Goal: Task Accomplishment & Management: Manage account settings

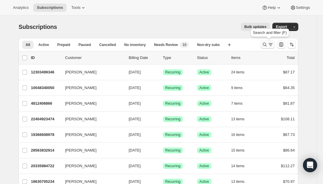
click at [266, 47] on button "Search and filter results" at bounding box center [267, 44] width 14 height 8
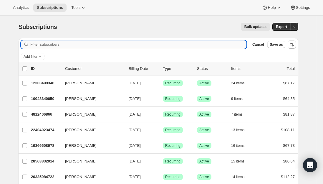
click at [47, 46] on input "Filter subscribers" at bounding box center [138, 44] width 216 height 8
paste input "[EMAIL_ADDRESS][DOMAIN_NAME]"
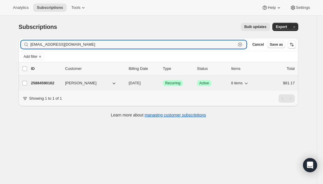
type input "[EMAIL_ADDRESS][DOMAIN_NAME]"
click at [46, 82] on p "25884590162" at bounding box center [45, 83] width 29 height 6
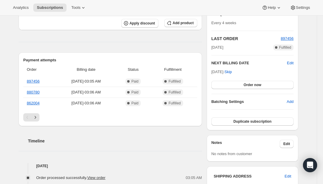
scroll to position [118, 0]
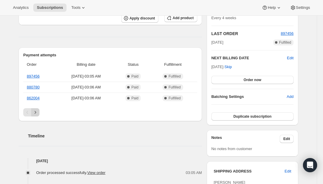
click at [37, 113] on icon "Next" at bounding box center [35, 112] width 6 height 6
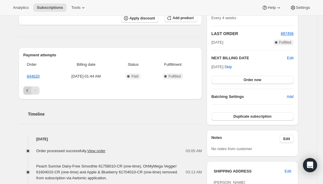
click at [28, 86] on button "Previous" at bounding box center [27, 90] width 8 height 8
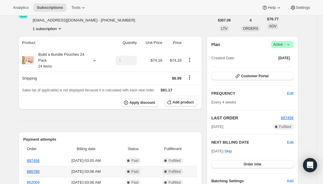
scroll to position [29, 0]
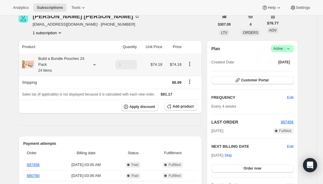
click at [57, 62] on div "Build a Bundle Pouches 24 Pack 24 Items" at bounding box center [60, 65] width 53 height 18
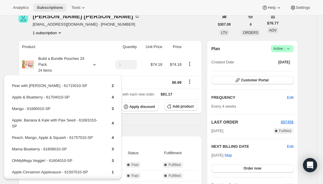
click at [52, 6] on span "Subscriptions" at bounding box center [50, 7] width 26 height 5
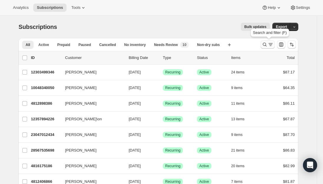
click at [267, 45] on icon "Search and filter results" at bounding box center [265, 45] width 4 height 4
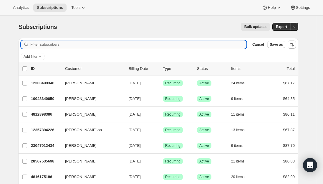
click at [132, 45] on input "Filter subscribers" at bounding box center [138, 44] width 216 height 8
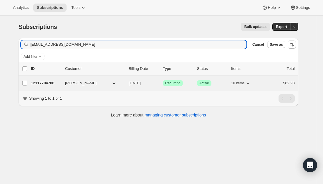
type input "[EMAIL_ADDRESS][DOMAIN_NAME]"
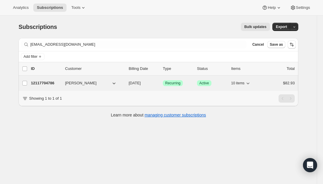
click at [41, 83] on p "12117704786" at bounding box center [45, 83] width 29 height 6
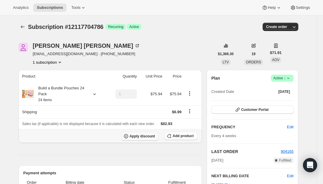
click at [133, 136] on span "Apply discount" at bounding box center [142, 136] width 26 height 5
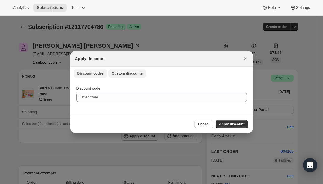
click at [118, 76] on button "Custom discounts" at bounding box center [127, 73] width 38 height 8
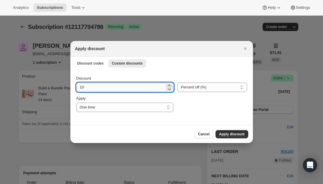
click at [103, 90] on input "10" at bounding box center [120, 86] width 89 height 9
type input "1"
type input "25"
click at [115, 134] on div "Cancel Apply discount" at bounding box center [161, 134] width 173 height 8
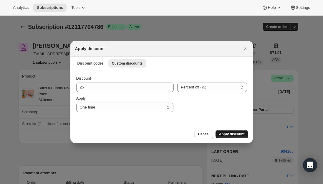
click at [235, 135] on span "Apply discount" at bounding box center [232, 133] width 26 height 5
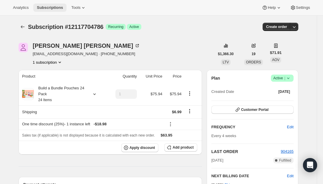
click at [54, 4] on button "Subscriptions" at bounding box center [49, 8] width 33 height 8
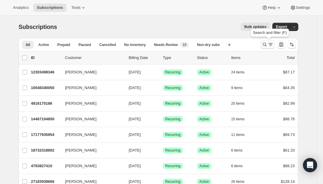
click at [263, 44] on icon "Search and filter results" at bounding box center [265, 44] width 6 height 6
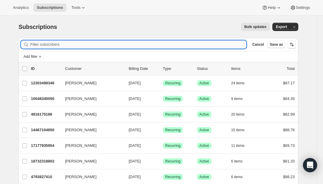
click at [86, 41] on input "Filter subscribers" at bounding box center [138, 44] width 216 height 8
click at [82, 44] on input "Filter subscribers" at bounding box center [138, 44] width 216 height 8
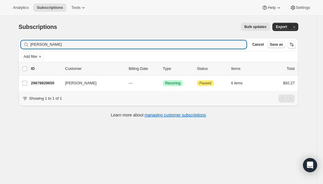
type input "[PERSON_NAME]"
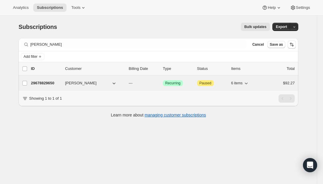
click at [54, 81] on p "29678829650" at bounding box center [45, 83] width 29 height 6
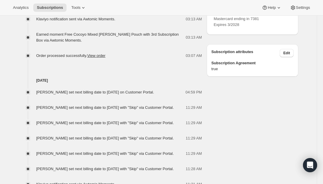
scroll to position [302, 0]
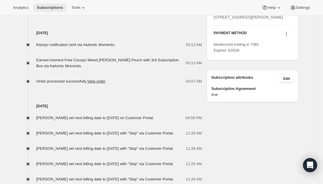
click at [39, 5] on span "Subscriptions" at bounding box center [50, 7] width 26 height 5
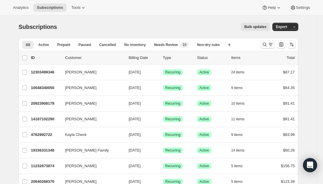
click at [266, 48] on div at bounding box center [278, 45] width 40 height 12
click at [267, 44] on icon "Search and filter results" at bounding box center [265, 44] width 6 height 6
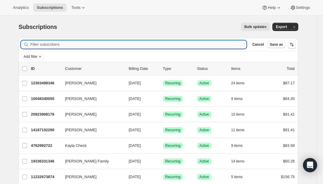
click at [97, 41] on input "Filter subscribers" at bounding box center [138, 44] width 216 height 8
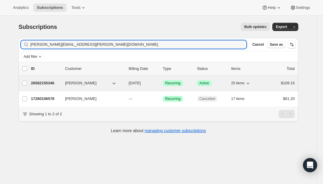
type input "[PERSON_NAME][EMAIL_ADDRESS][PERSON_NAME][DOMAIN_NAME]"
click at [44, 82] on p "26582155346" at bounding box center [45, 83] width 29 height 6
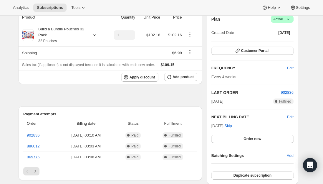
scroll to position [29, 0]
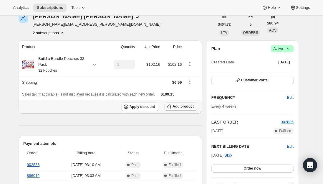
click at [183, 103] on button "Add product" at bounding box center [180, 106] width 33 height 8
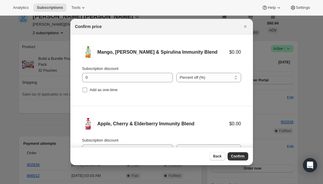
click at [85, 91] on input "Add as one-time" at bounding box center [84, 89] width 5 height 5
checkbox input "true"
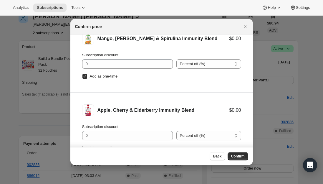
scroll to position [24, 0]
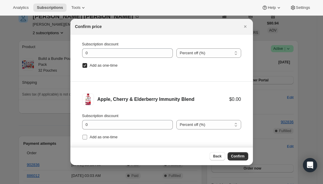
click at [82, 138] on input "Add as one-time" at bounding box center [84, 136] width 5 height 5
checkbox input "true"
click at [244, 158] on button "Confirm" at bounding box center [237, 156] width 21 height 8
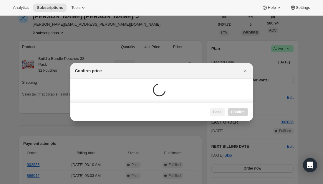
scroll to position [29, 0]
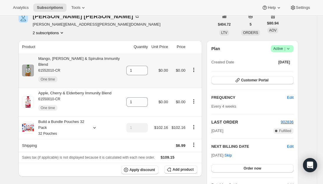
click at [89, 58] on div "Mango, [PERSON_NAME] & Spirulina Immunity Blend 61552010-CR One time" at bounding box center [78, 70] width 89 height 29
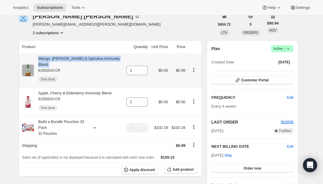
click at [89, 58] on div "Mango, [PERSON_NAME] & Spirulina Immunity Blend 61552010-CR One time" at bounding box center [78, 70] width 89 height 29
copy div "Mango, [PERSON_NAME] & Spirulina Immunity Blend"
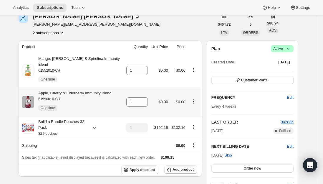
click at [94, 90] on div "Apple, Cherry & Elderberry Immunity Blend 61550010-CR One time" at bounding box center [73, 102] width 78 height 24
copy div "Apple, Cherry & Elderberry Immunity Blend"
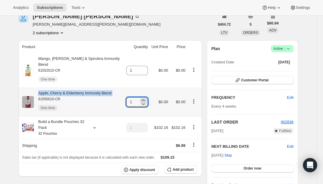
click at [140, 97] on icon at bounding box center [143, 100] width 6 height 6
type input "2"
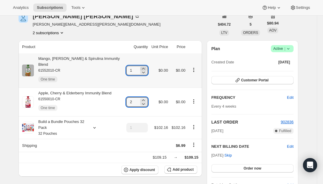
click at [144, 66] on icon at bounding box center [143, 69] width 6 height 6
type input "2"
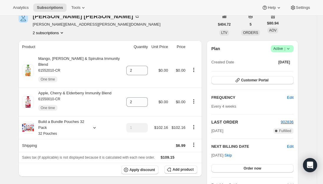
drag, startPoint x: 56, startPoint y: 8, endPoint x: 50, endPoint y: 0, distance: 9.8
click at [56, 8] on span "Subscriptions" at bounding box center [50, 7] width 26 height 5
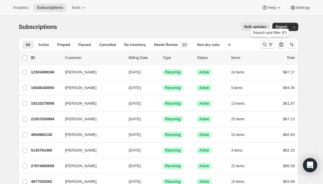
click at [267, 44] on icon "Search and filter results" at bounding box center [265, 44] width 6 height 6
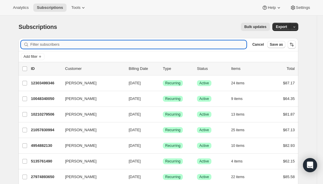
click at [141, 44] on input "Filter subscribers" at bounding box center [138, 44] width 216 height 8
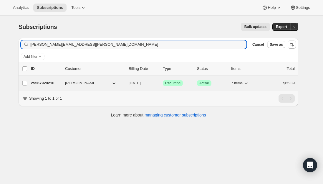
type input "[PERSON_NAME][EMAIL_ADDRESS][PERSON_NAME][DOMAIN_NAME]"
click at [42, 81] on p "25567920210" at bounding box center [45, 83] width 29 height 6
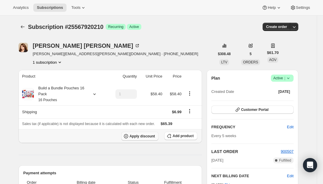
click at [147, 136] on span "Apply discount" at bounding box center [142, 136] width 26 height 5
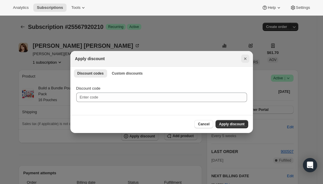
click at [244, 59] on icon "Close" at bounding box center [245, 59] width 6 height 6
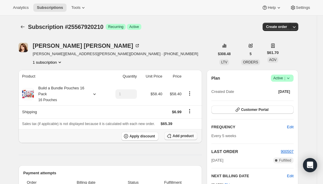
click at [183, 135] on span "Add product" at bounding box center [182, 135] width 21 height 5
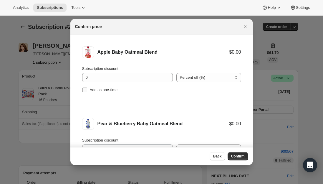
click at [85, 90] on input "Add as one-time" at bounding box center [84, 89] width 5 height 5
checkbox input "true"
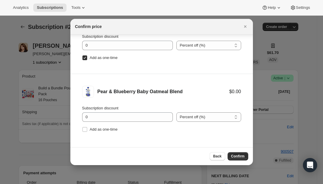
scroll to position [10, 0]
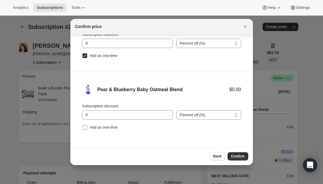
click at [86, 126] on input "Add as one-time" at bounding box center [84, 127] width 5 height 5
checkbox input "true"
click at [236, 157] on span "Confirm" at bounding box center [238, 156] width 14 height 5
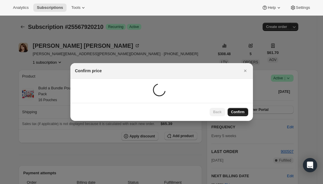
scroll to position [0, 0]
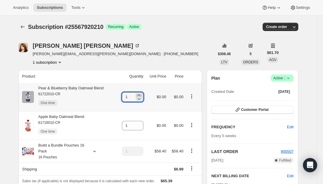
click at [140, 94] on icon at bounding box center [139, 95] width 6 height 6
type input "2"
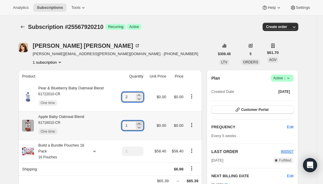
click at [141, 124] on icon at bounding box center [139, 124] width 6 height 6
type input "2"
click at [90, 86] on div "Pear & Blueberry Baby Oatmeal Blend 61722010-CR One time" at bounding box center [69, 97] width 70 height 24
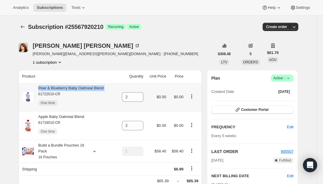
click at [90, 86] on div "Pear & Blueberry Baby Oatmeal Blend 61722010-CR One time" at bounding box center [69, 97] width 70 height 24
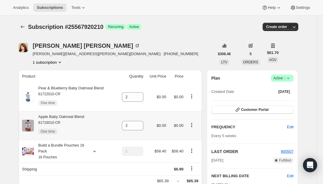
click at [78, 116] on div "Apple Baby Oatmeal Blend 61716010-CR One time" at bounding box center [59, 126] width 50 height 24
copy div "Apple Baby Oatmeal Blend"
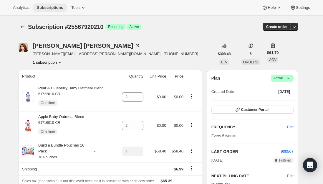
click at [56, 7] on span "Subscriptions" at bounding box center [50, 7] width 26 height 5
